Goal: Task Accomplishment & Management: Complete application form

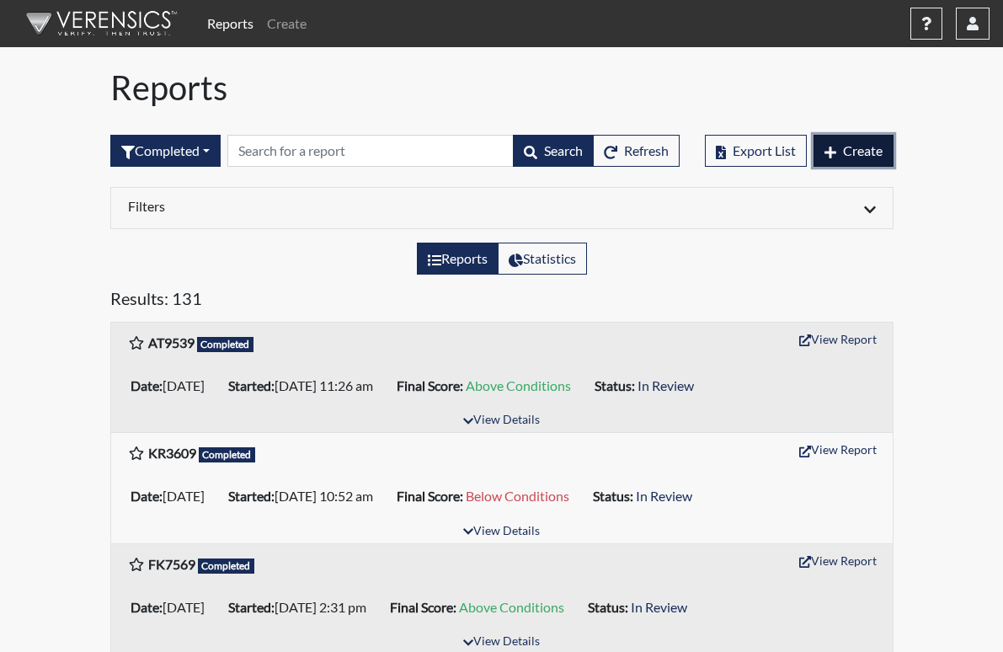
click at [882, 151] on span "Create" at bounding box center [863, 150] width 40 height 16
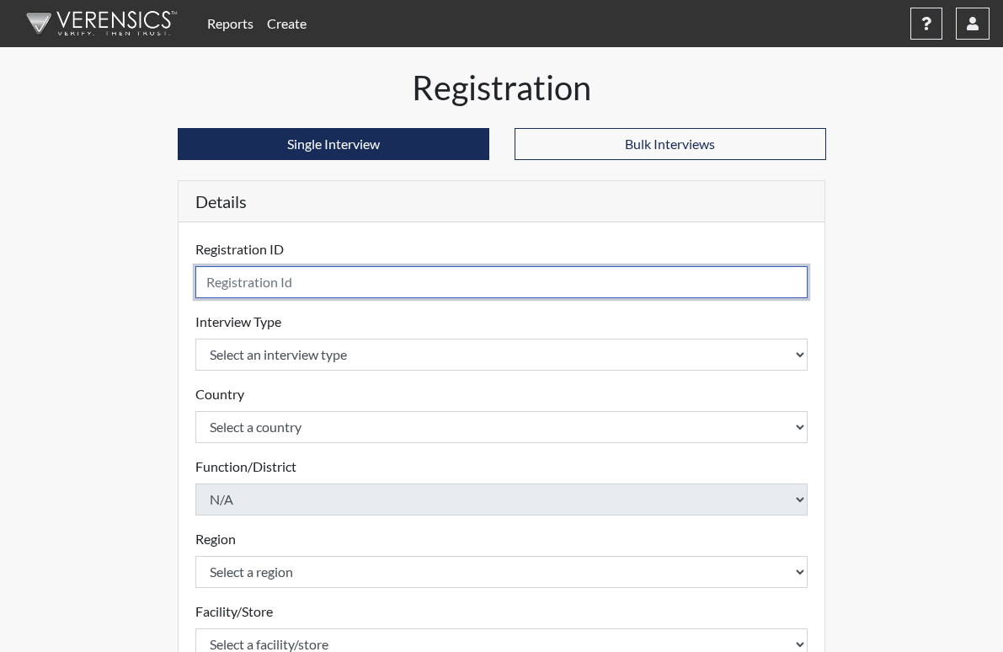
click at [200, 290] on input "text" at bounding box center [501, 282] width 613 height 32
type input "JT3877"
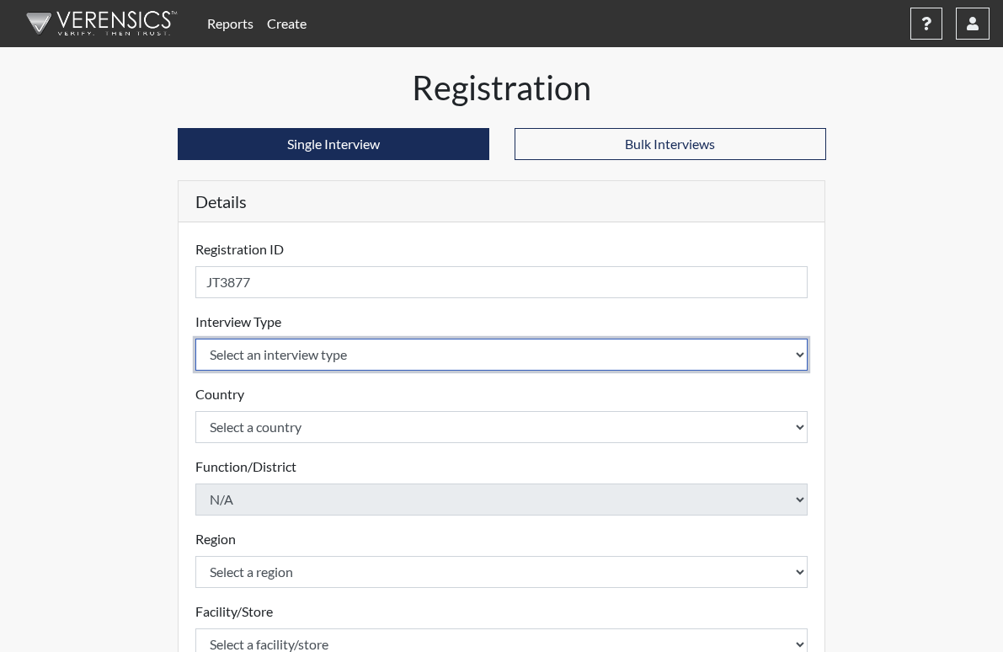
click at [221, 358] on select "Select an interview type Corrections Pre-Employment" at bounding box center [501, 354] width 613 height 32
select select "ff733e93-e1bf-11ea-9c9f-0eff0cf7eb8f"
click at [195, 338] on select "Select an interview type Corrections Pre-Employment" at bounding box center [501, 354] width 613 height 32
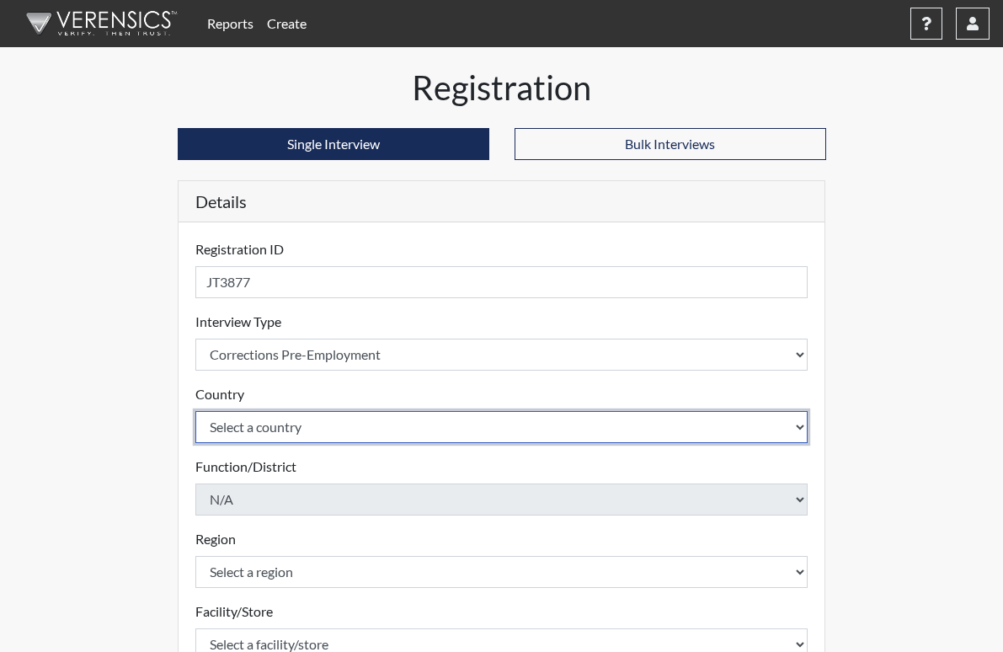
click at [214, 428] on select "Select a country [GEOGRAPHIC_DATA] [GEOGRAPHIC_DATA]" at bounding box center [501, 427] width 613 height 32
select select "united-states-of-[GEOGRAPHIC_DATA]"
click at [195, 411] on select "Select a country [GEOGRAPHIC_DATA] [GEOGRAPHIC_DATA]" at bounding box center [501, 427] width 613 height 32
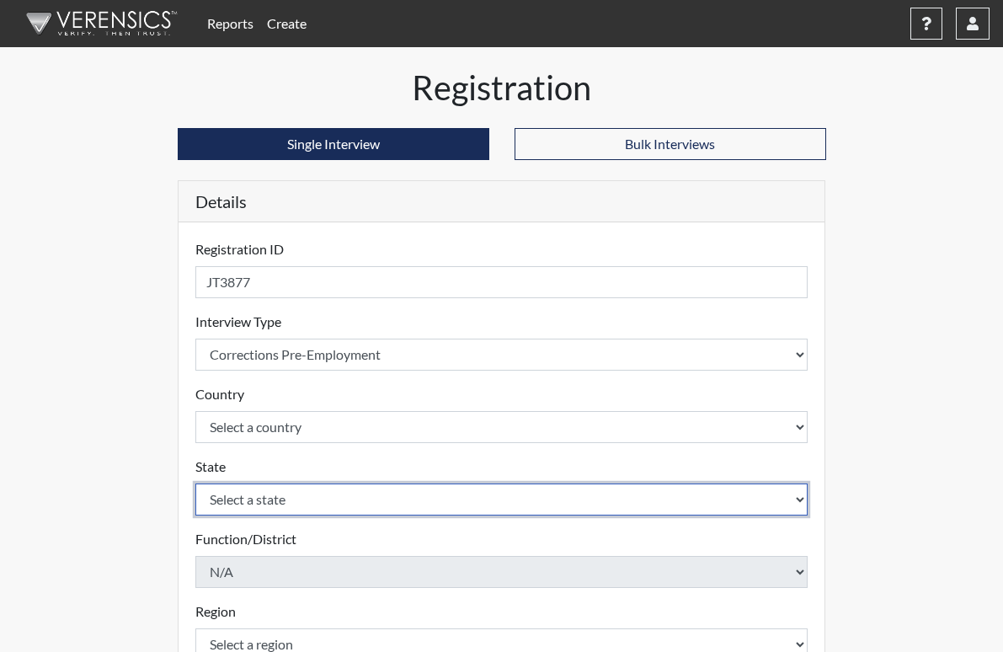
click at [199, 502] on select "Select a state [US_STATE] [US_STATE] [US_STATE] [US_STATE] [US_STATE] [US_STATE…" at bounding box center [501, 499] width 613 height 32
select select "GA"
click at [195, 483] on select "Select a state [US_STATE] [US_STATE] [US_STATE] [US_STATE] [US_STATE] [US_STATE…" at bounding box center [501, 499] width 613 height 32
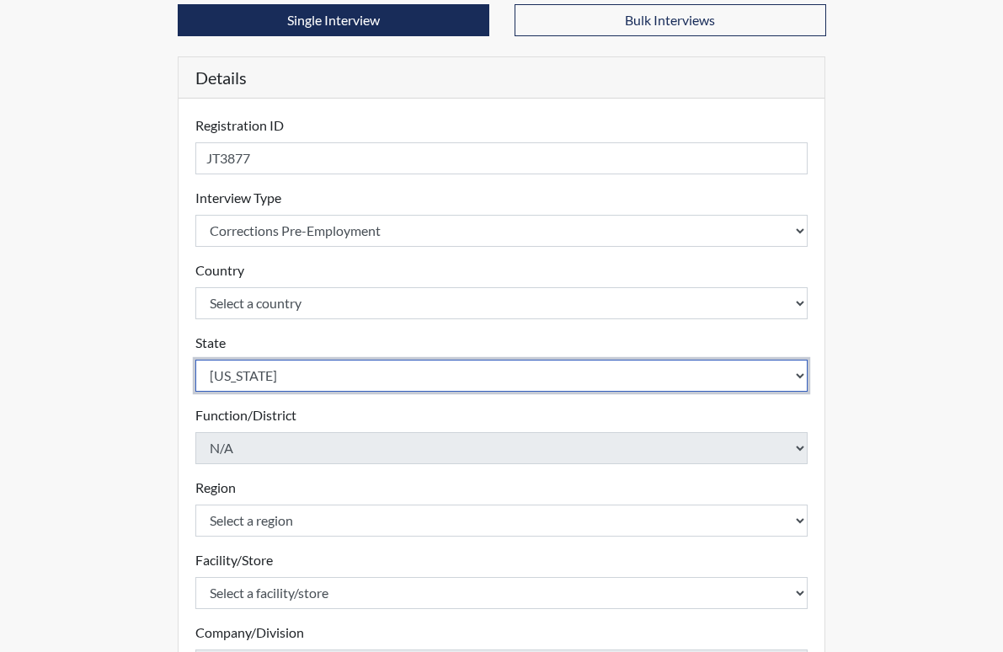
scroll to position [168, 0]
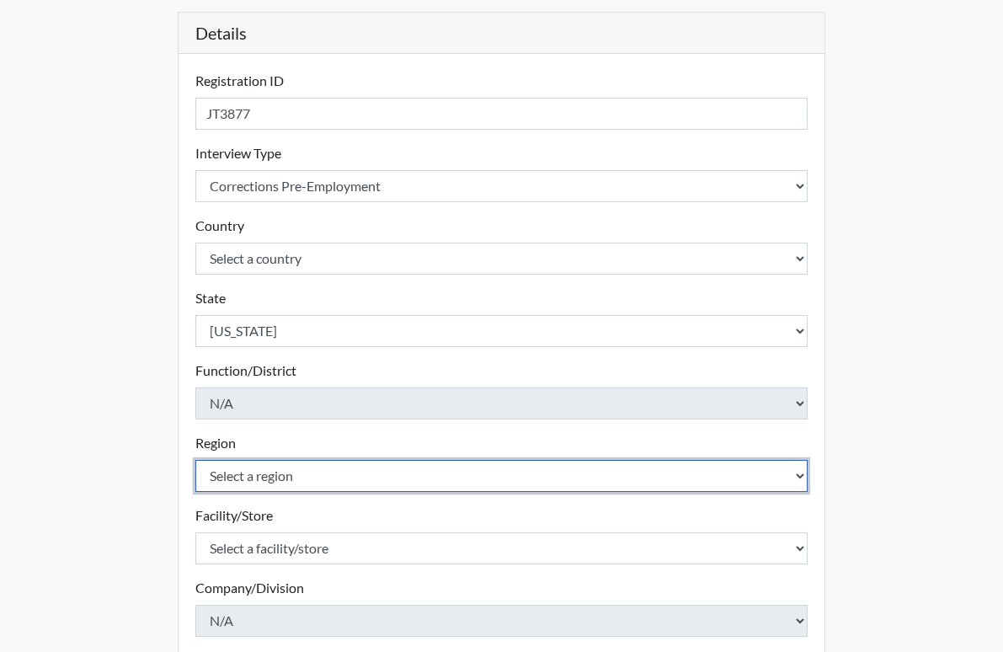
click at [195, 479] on select "Select a region [GEOGRAPHIC_DATA]" at bounding box center [501, 476] width 613 height 32
select select "8bdab1f8-09d2-48bf-ae6d-f2dae3084107"
click at [195, 460] on select "Select a region [GEOGRAPHIC_DATA]" at bounding box center [501, 476] width 613 height 32
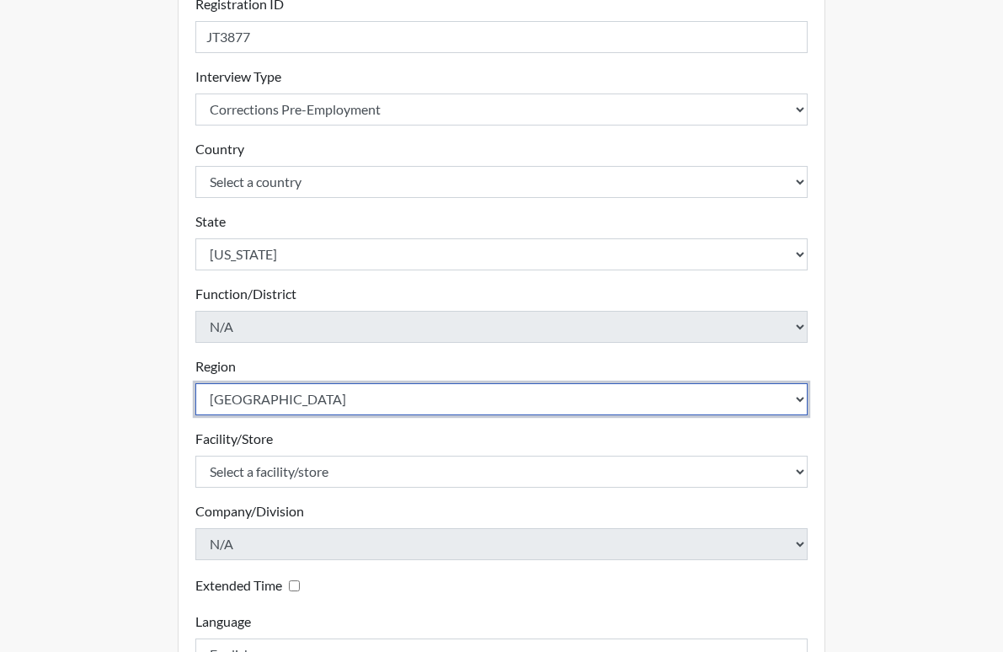
scroll to position [337, 0]
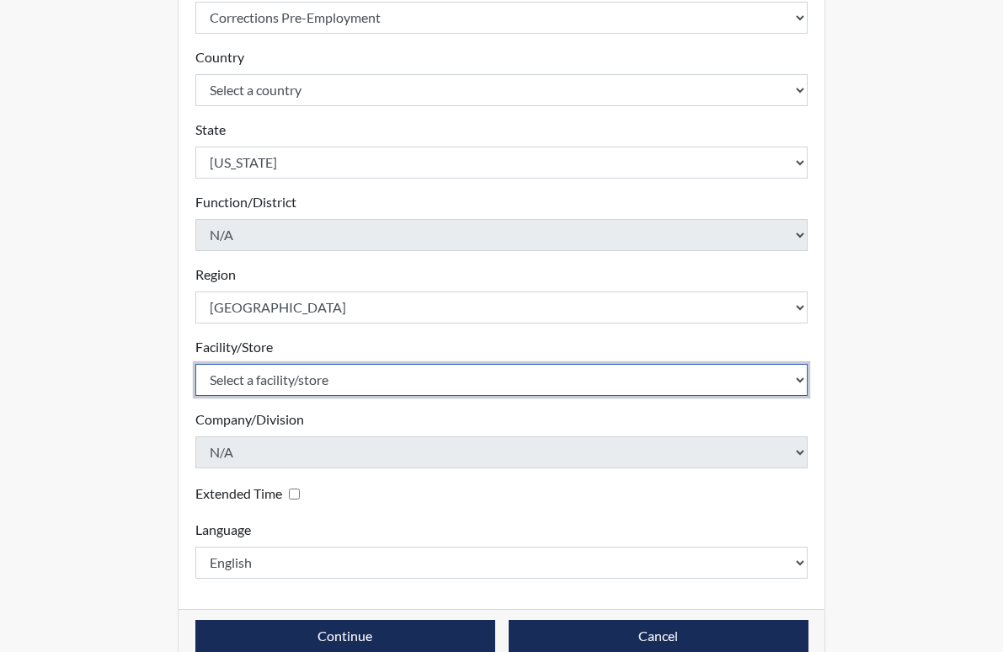
click at [237, 380] on select "Select a facility/store [US_STATE][GEOGRAPHIC_DATA]" at bounding box center [501, 380] width 613 height 32
select select "fe407943-bc9d-4ba8-82b2-0fc87c71e18f"
click at [195, 364] on select "Select a facility/store [US_STATE][GEOGRAPHIC_DATA]" at bounding box center [501, 380] width 613 height 32
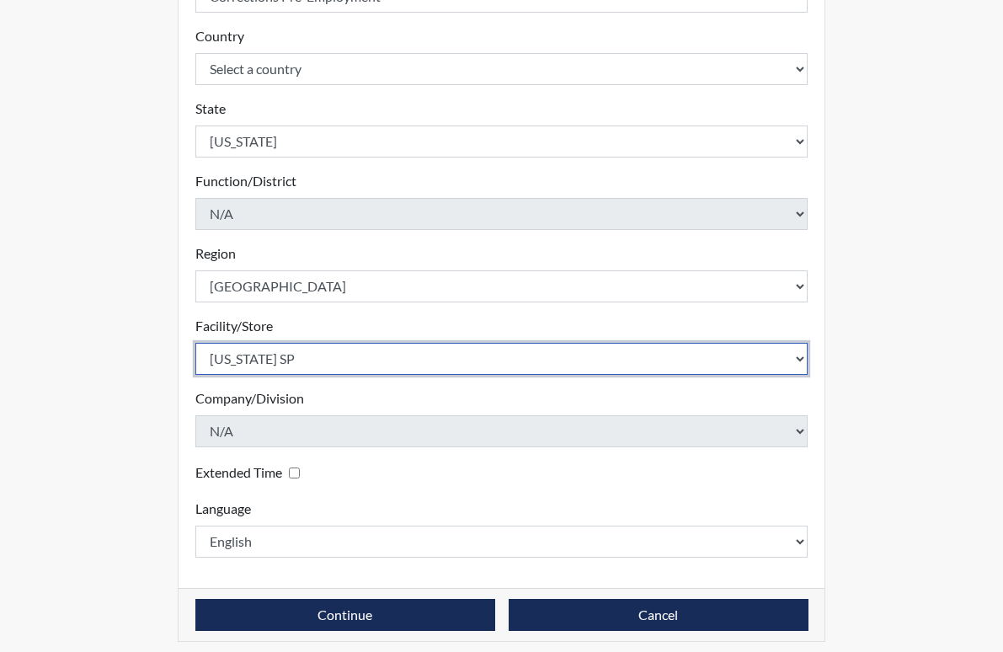
scroll to position [368, 0]
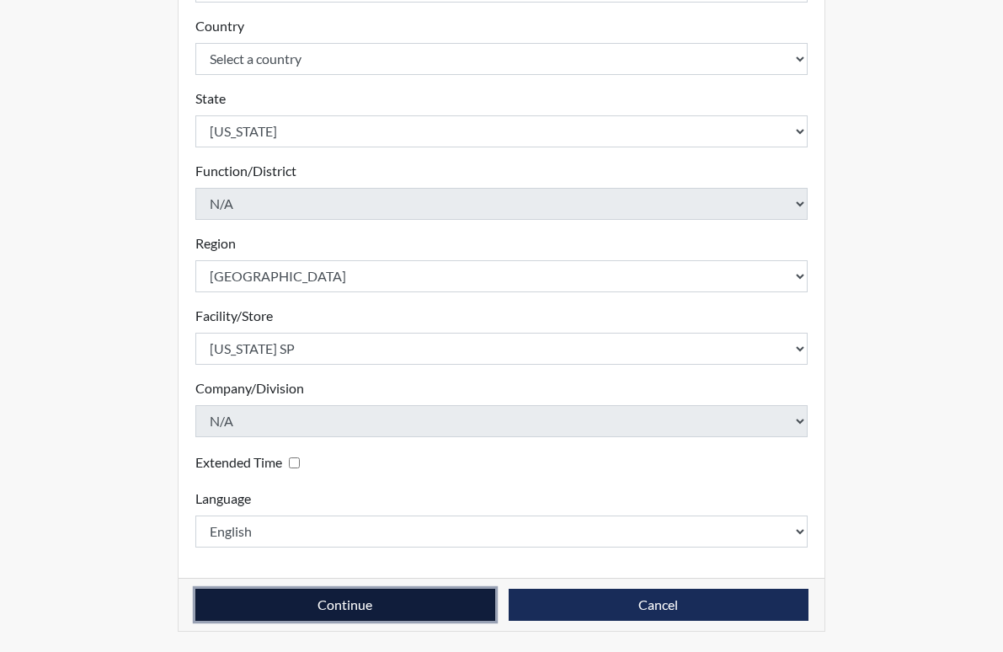
click at [311, 604] on button "Continue" at bounding box center [345, 604] width 300 height 32
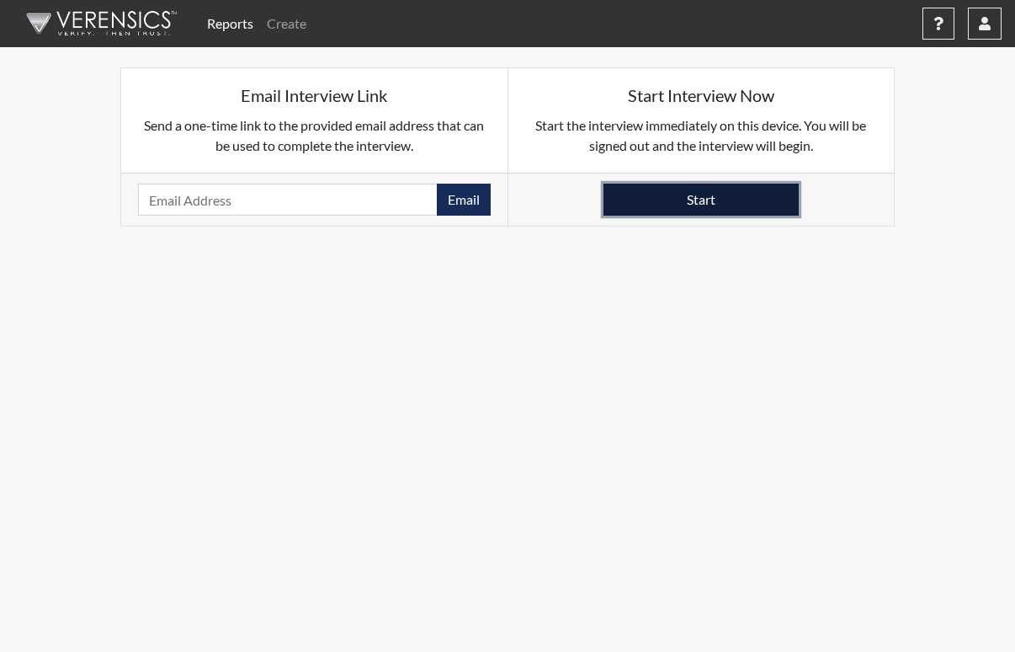
click at [757, 209] on button "Start" at bounding box center [701, 199] width 195 height 32
